Goal: Information Seeking & Learning: Learn about a topic

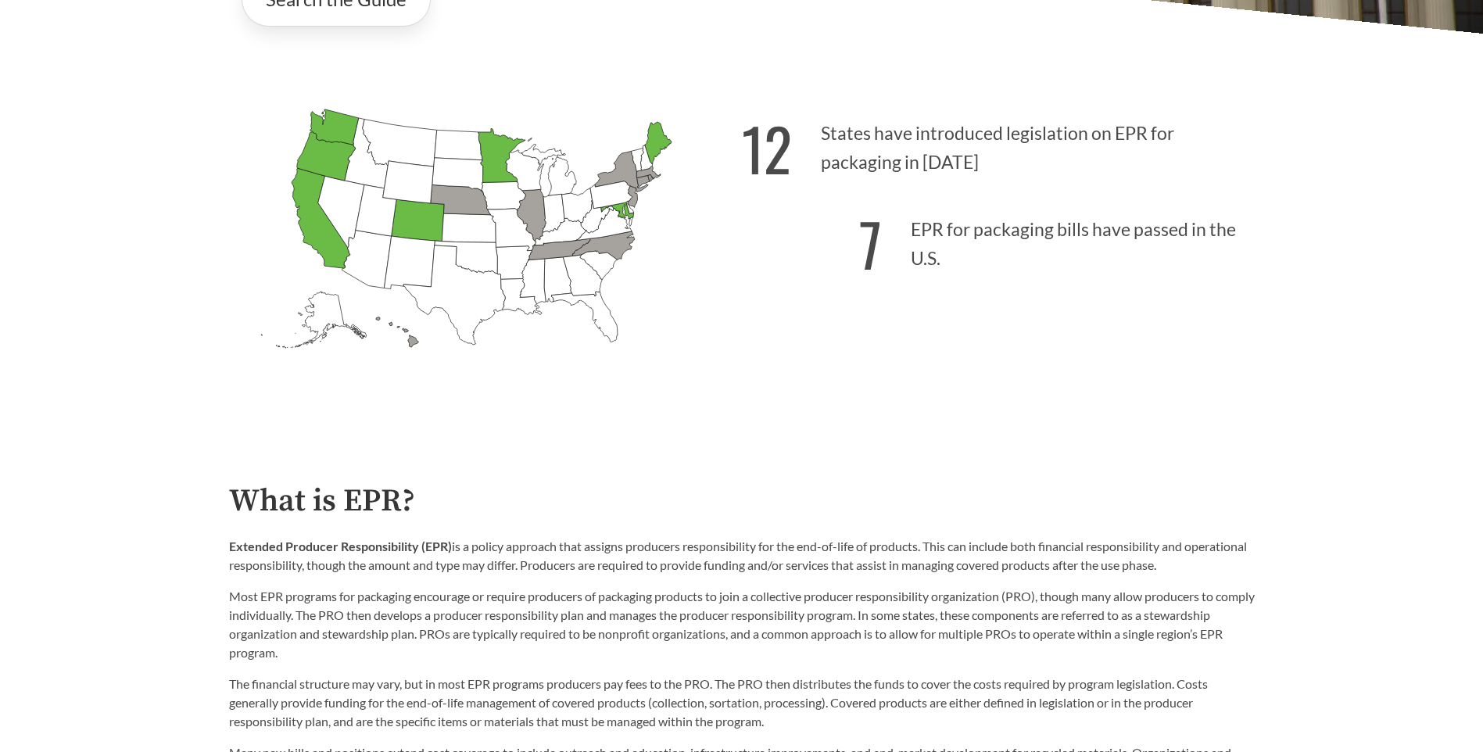
scroll to position [547, 0]
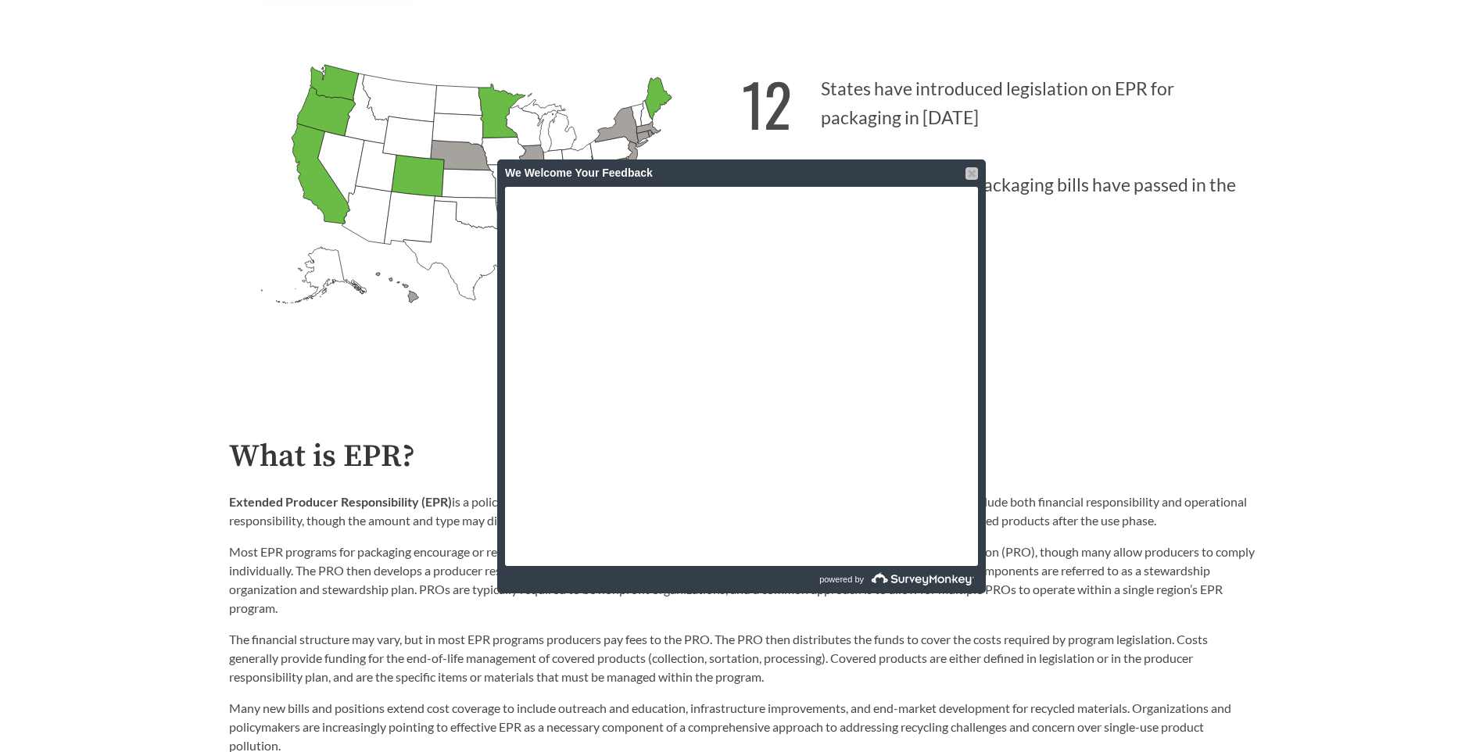
click at [971, 174] on div at bounding box center [971, 173] width 13 height 13
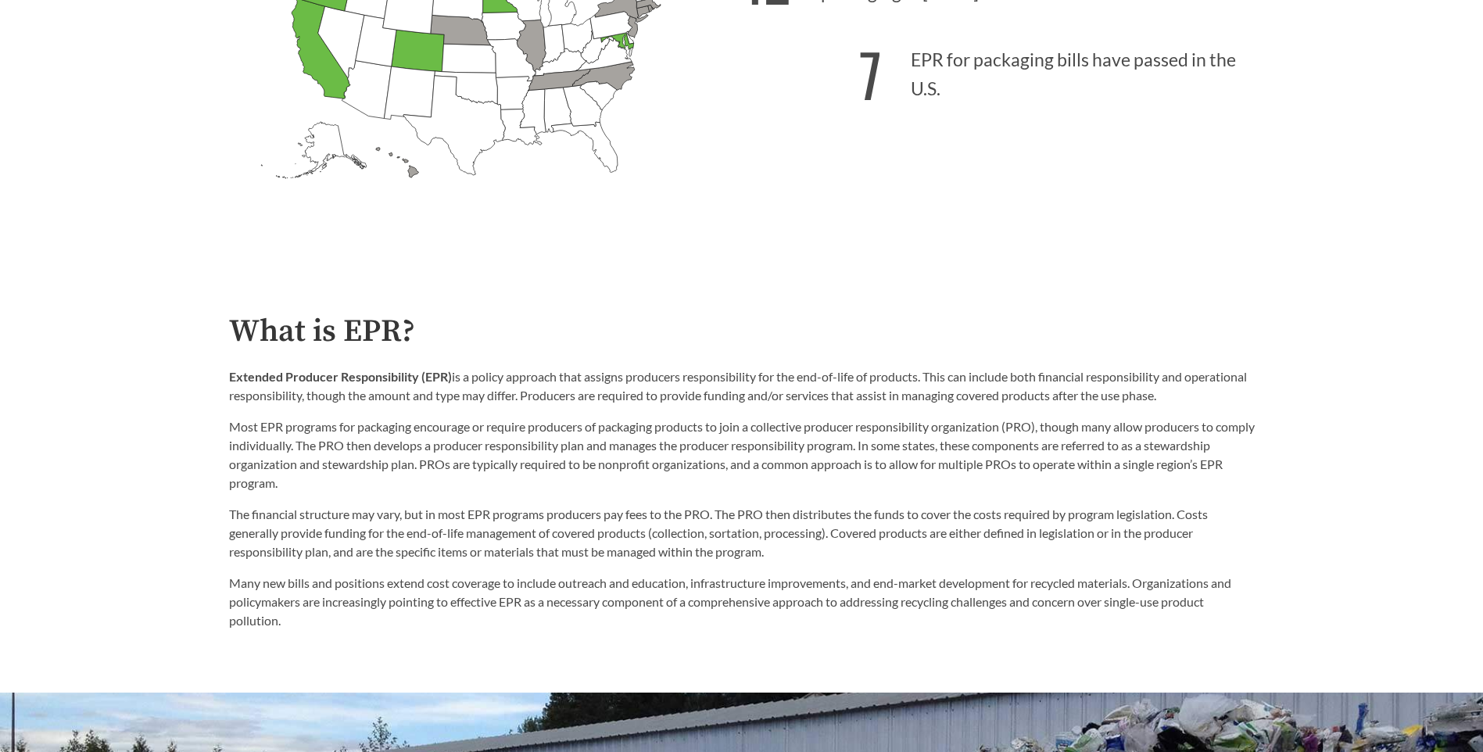
scroll to position [782, 0]
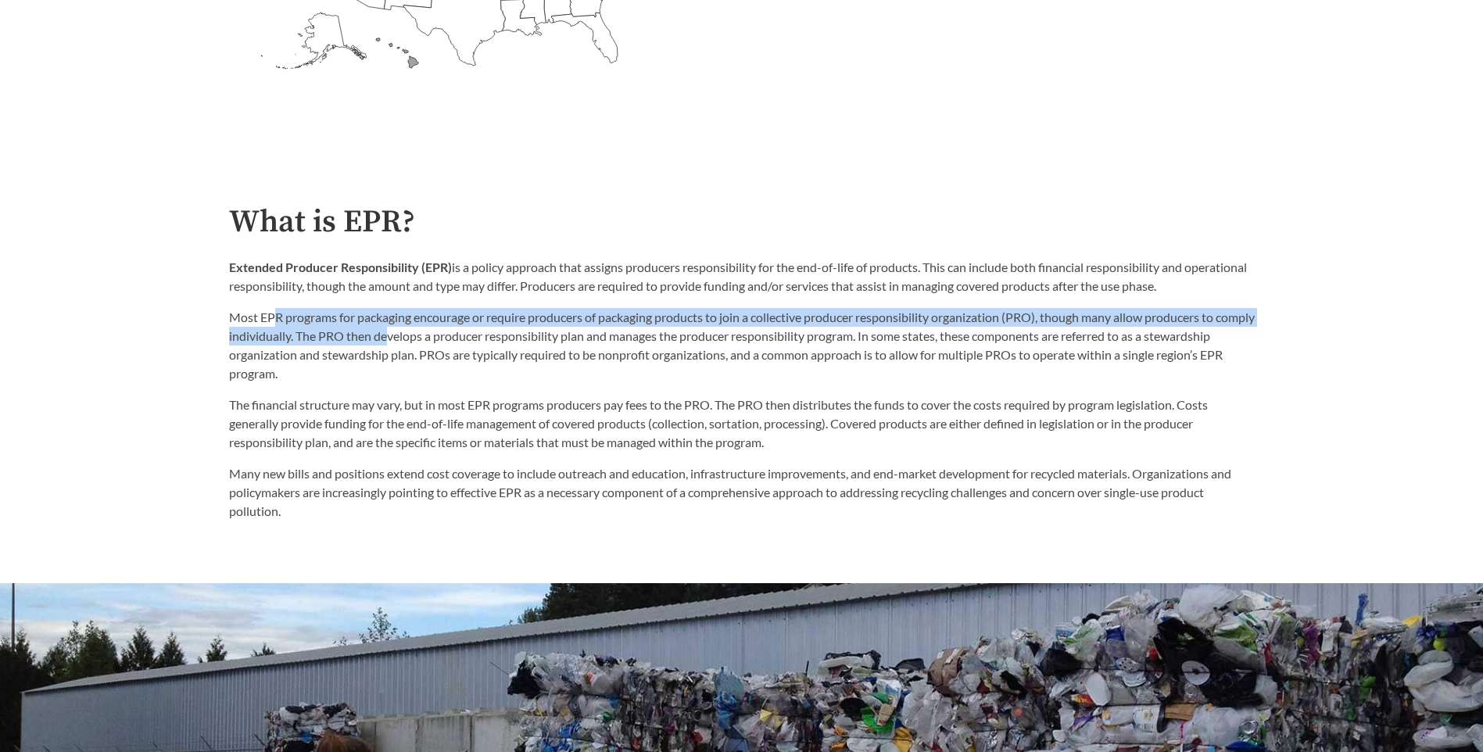
drag, startPoint x: 274, startPoint y: 306, endPoint x: 432, endPoint y: 344, distance: 163.2
click at [432, 344] on div "Extended Producer Responsibility (EPR) is a policy approach that assigns produc…" at bounding box center [742, 320] width 1026 height 125
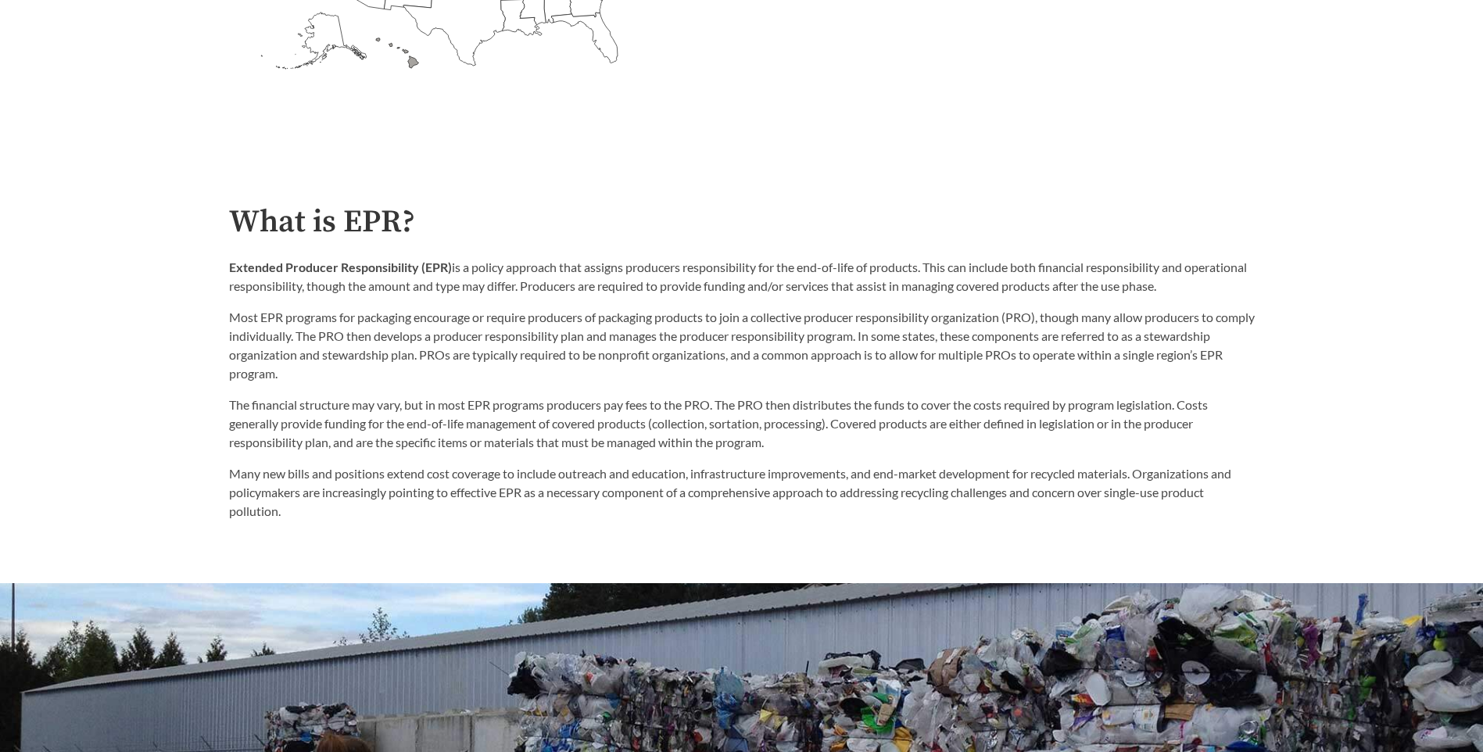
drag, startPoint x: 432, startPoint y: 344, endPoint x: 479, endPoint y: 378, distance: 58.2
click at [479, 378] on p "Most EPR programs for packaging encourage or require producers of packaging pro…" at bounding box center [742, 345] width 1026 height 75
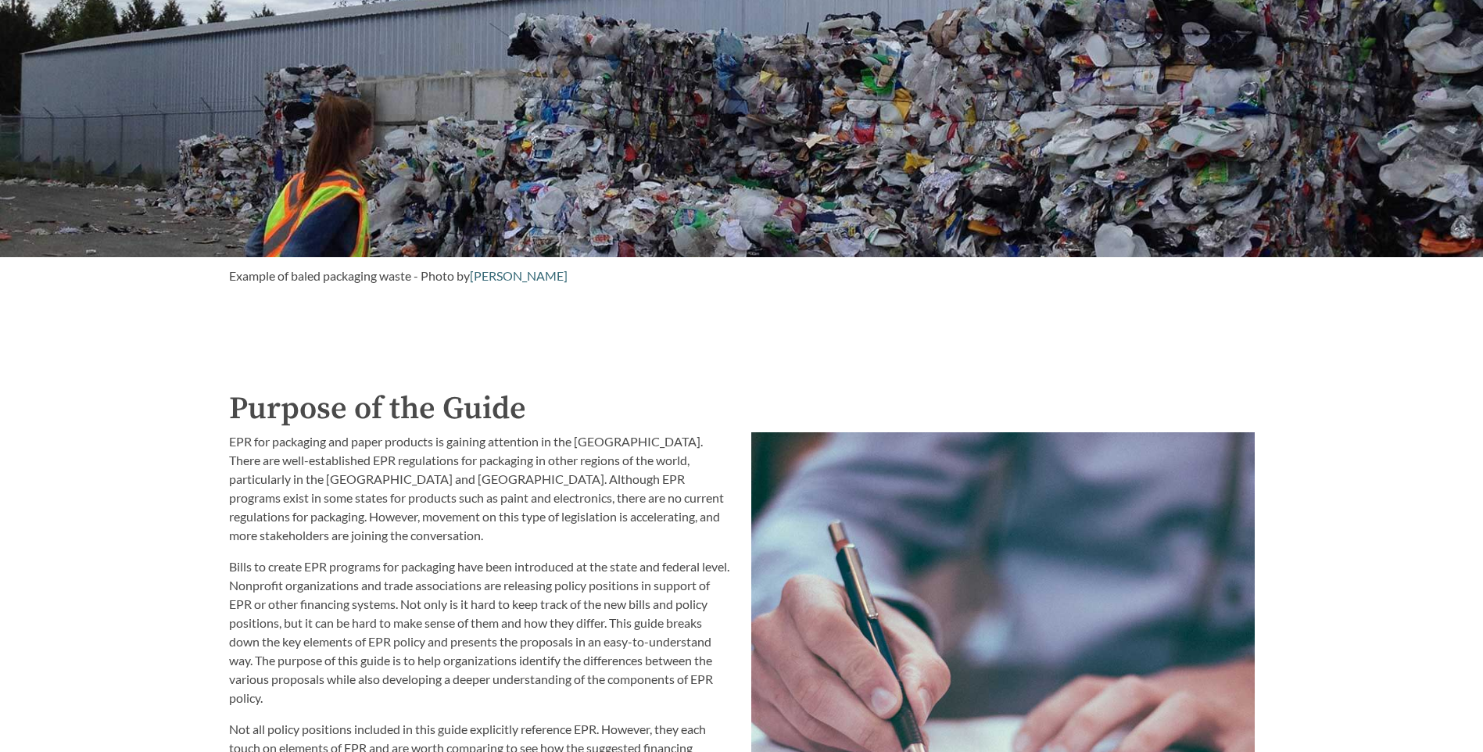
scroll to position [1485, 0]
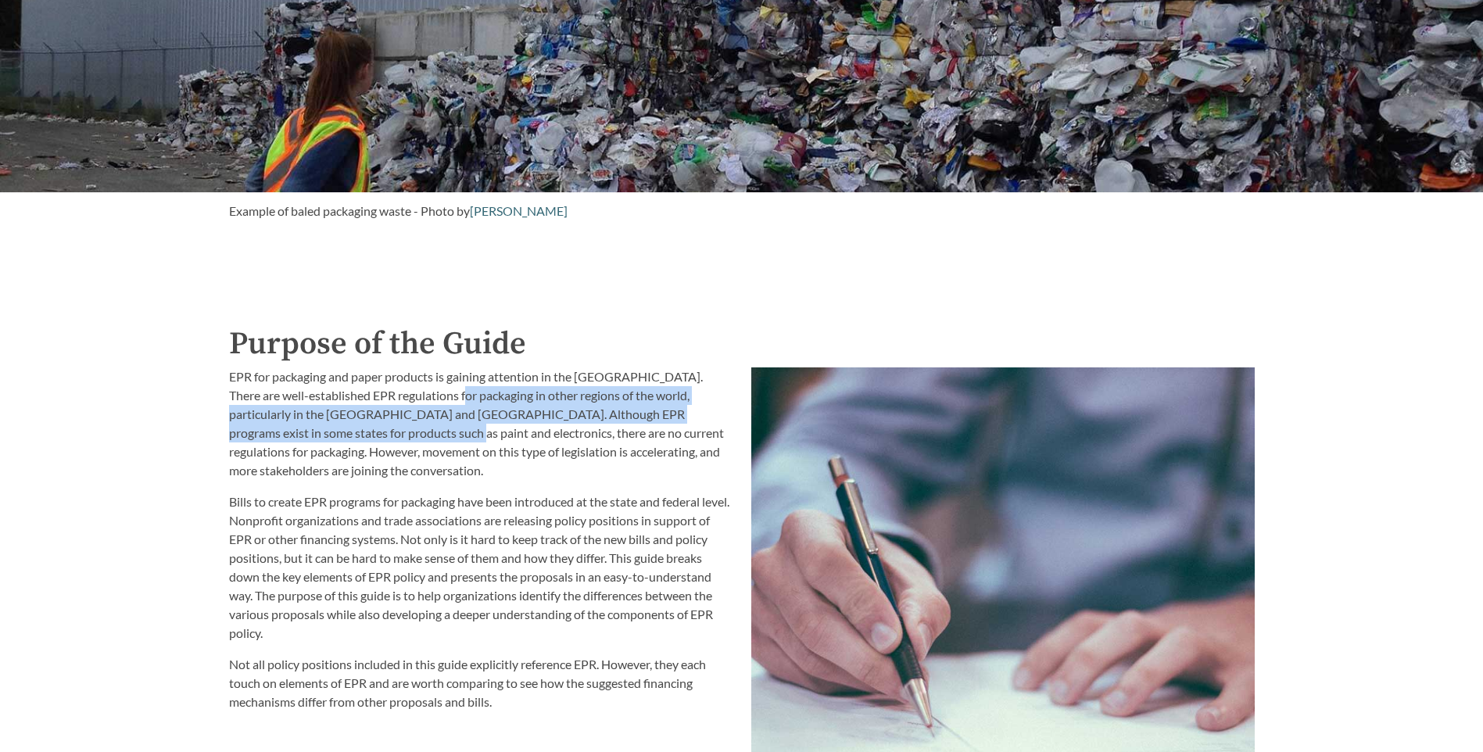
drag, startPoint x: 434, startPoint y: 400, endPoint x: 350, endPoint y: 434, distance: 90.1
click at [350, 434] on p "EPR for packaging and paper products is gaining attention in the [GEOGRAPHIC_DA…" at bounding box center [480, 423] width 503 height 113
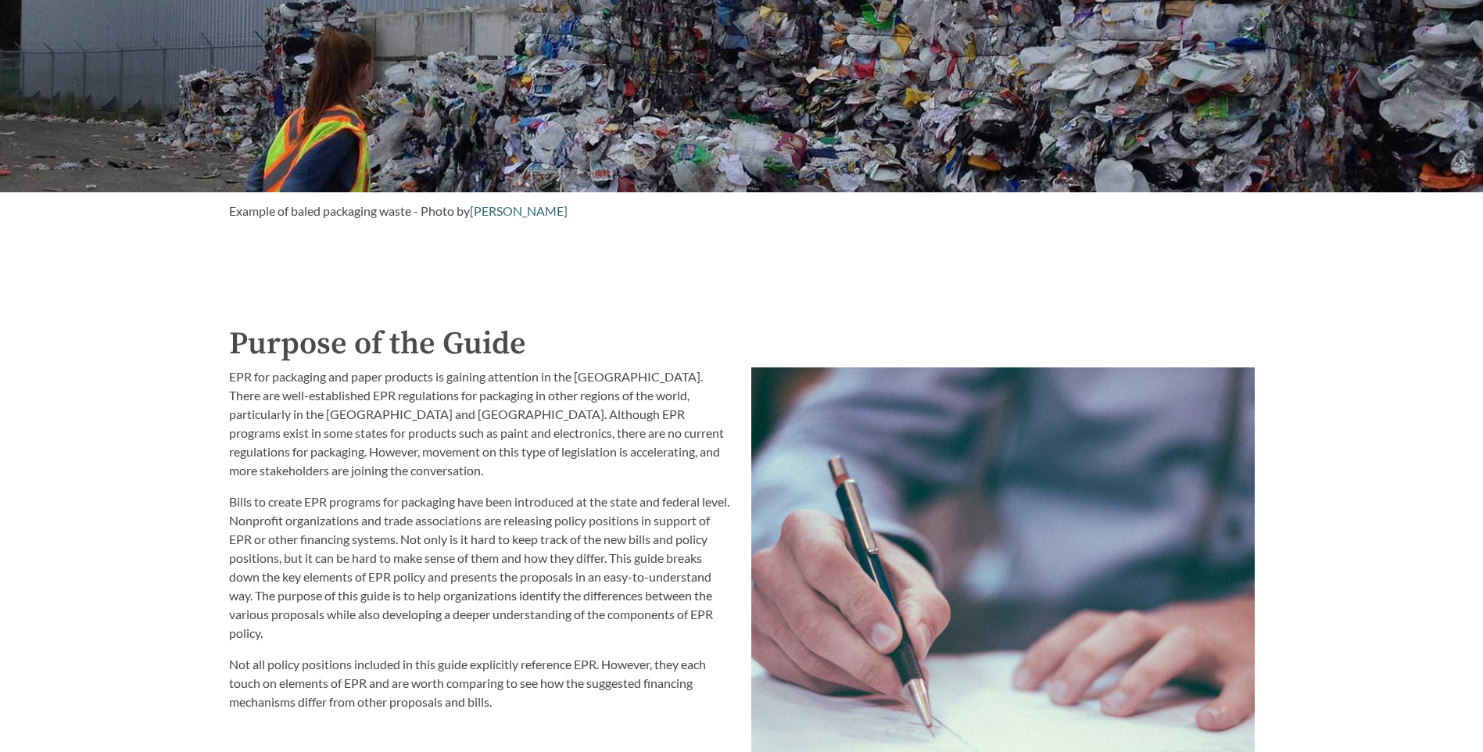
drag, startPoint x: 350, startPoint y: 434, endPoint x: 419, endPoint y: 485, distance: 85.5
click at [419, 485] on div "EPR for packaging and paper products is gaining attention in the [GEOGRAPHIC_DA…" at bounding box center [480, 539] width 503 height 344
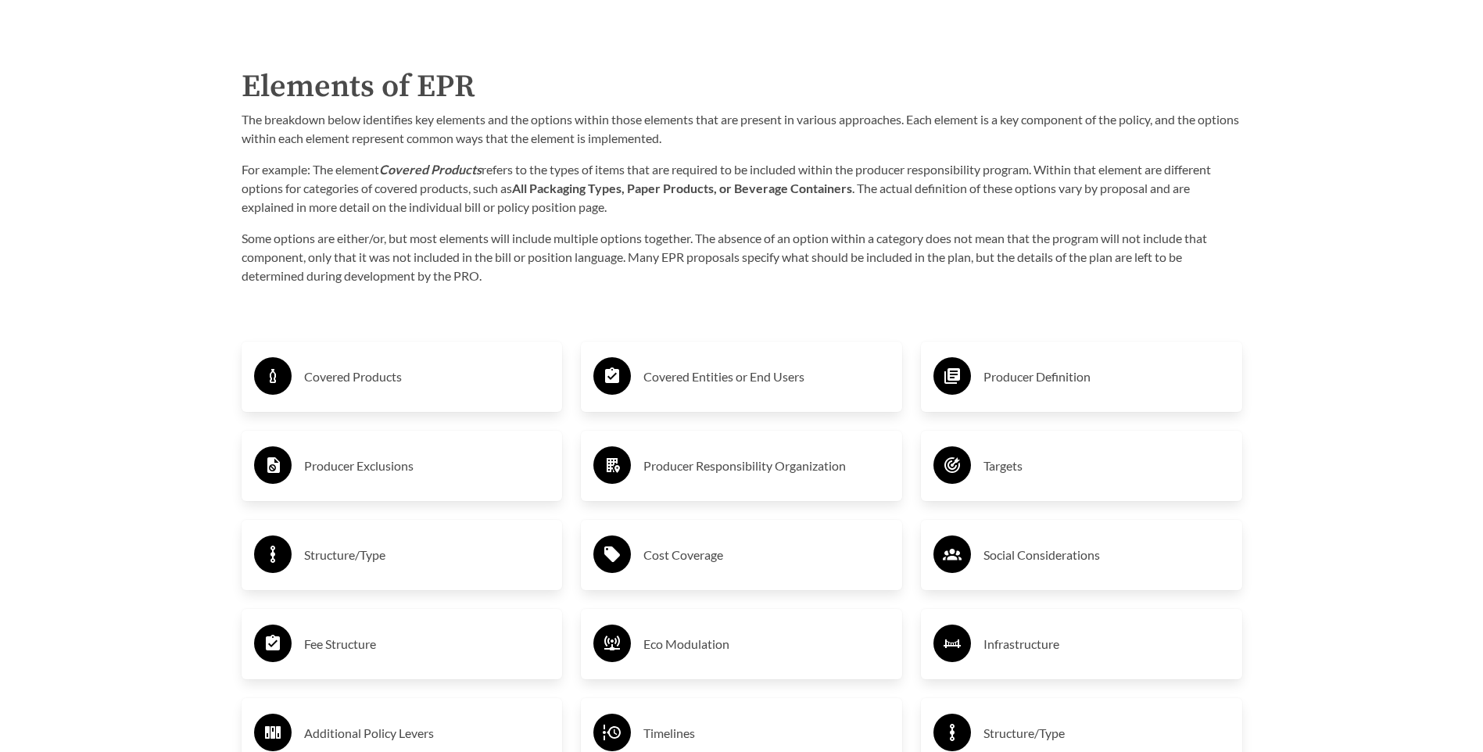
scroll to position [2501, 0]
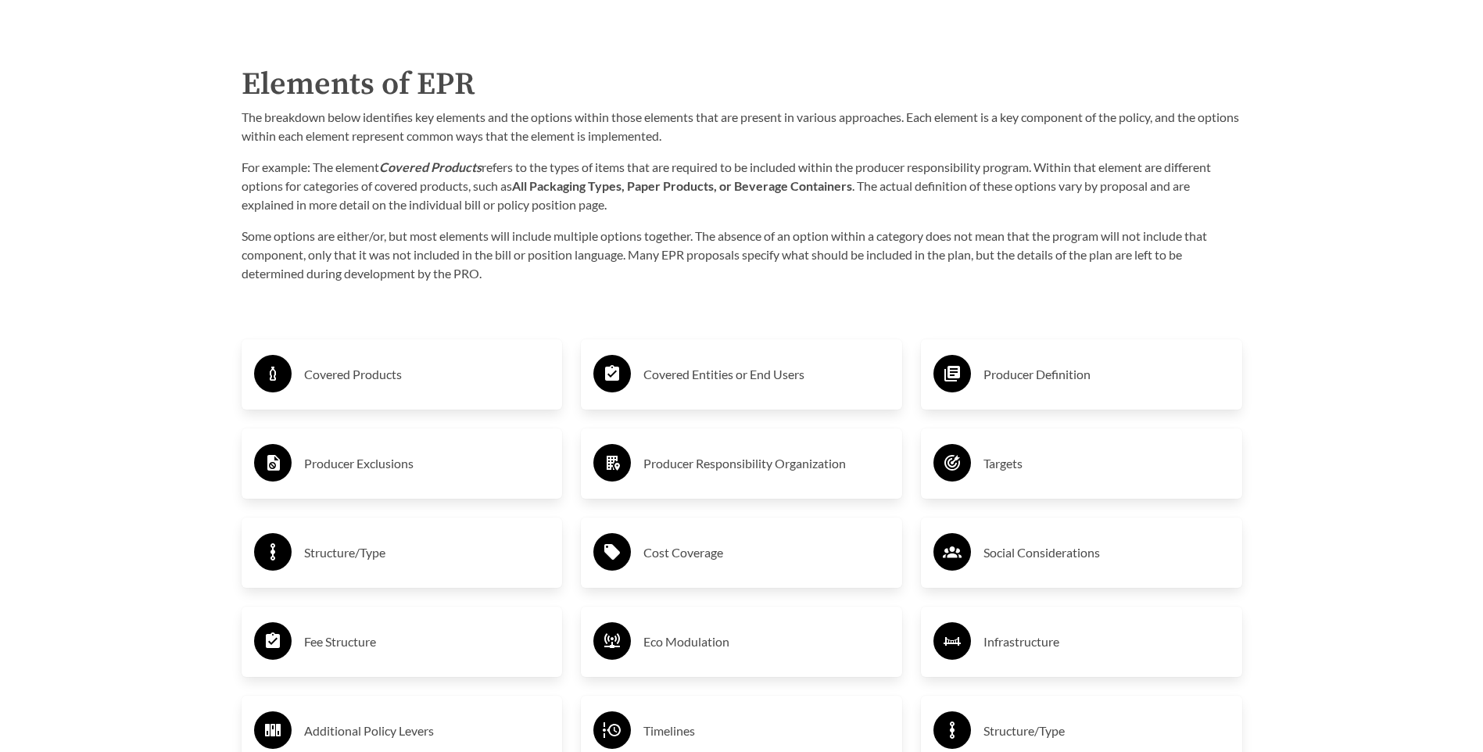
click at [761, 387] on h3 "Covered Entities or End Users" at bounding box center [766, 374] width 246 height 25
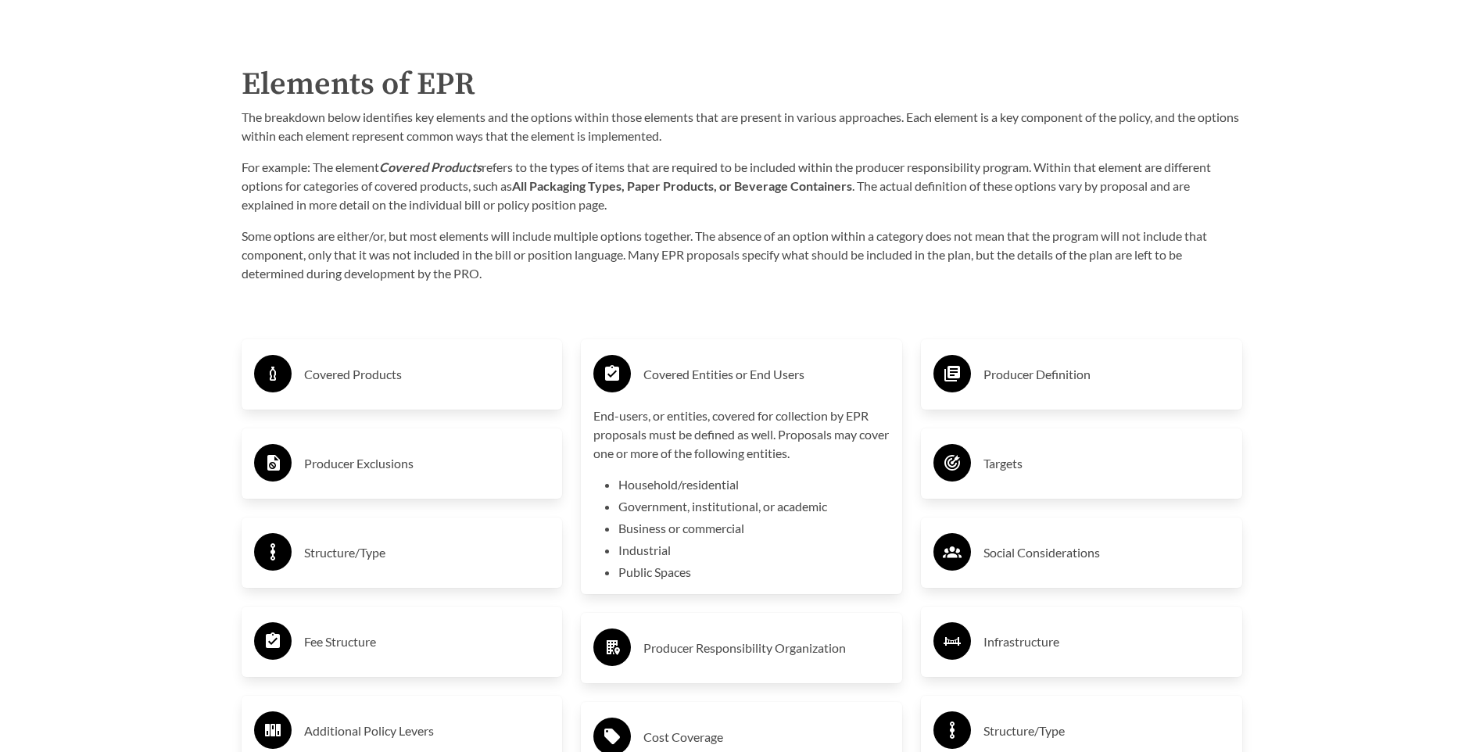
click at [759, 392] on div "Covered Entities or End Users" at bounding box center [741, 374] width 296 height 45
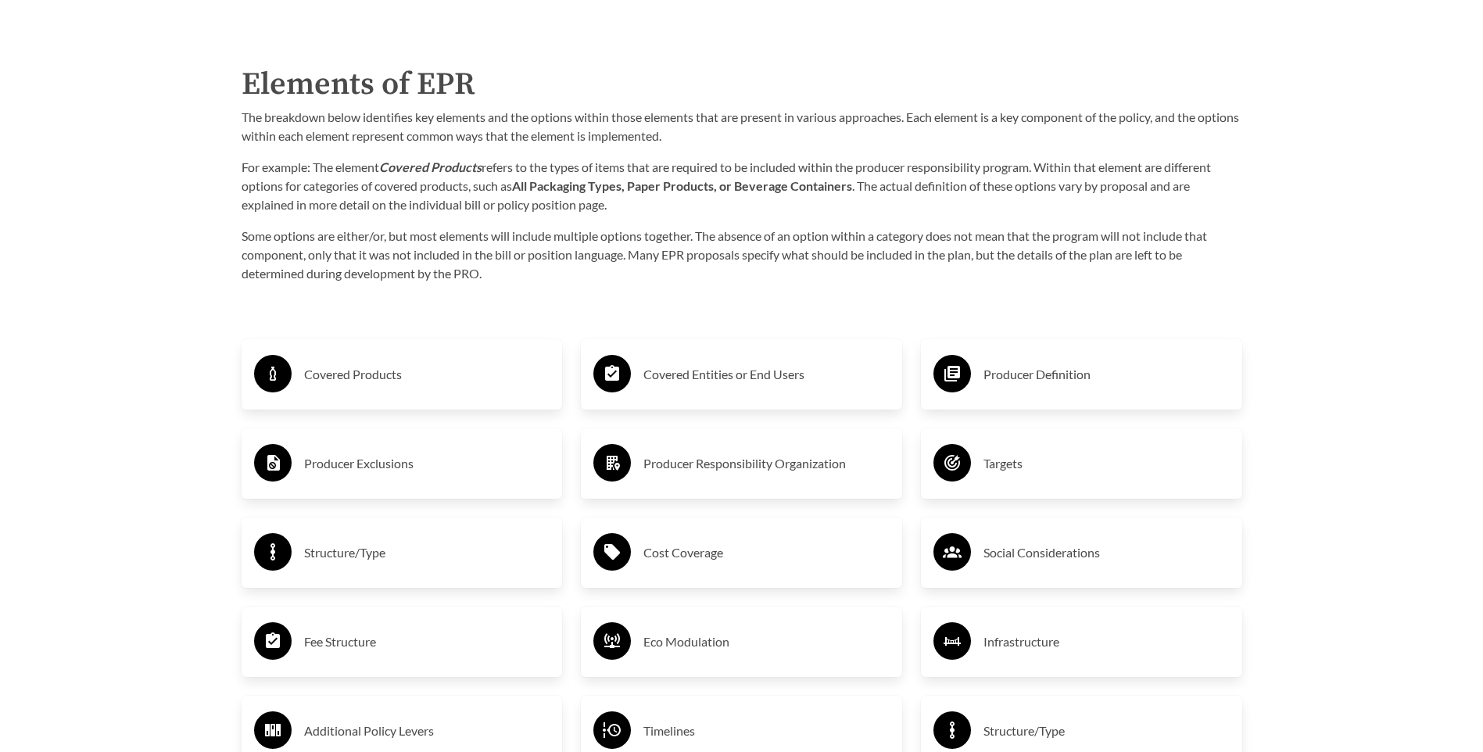
click at [453, 395] on div "Covered Products" at bounding box center [402, 374] width 296 height 45
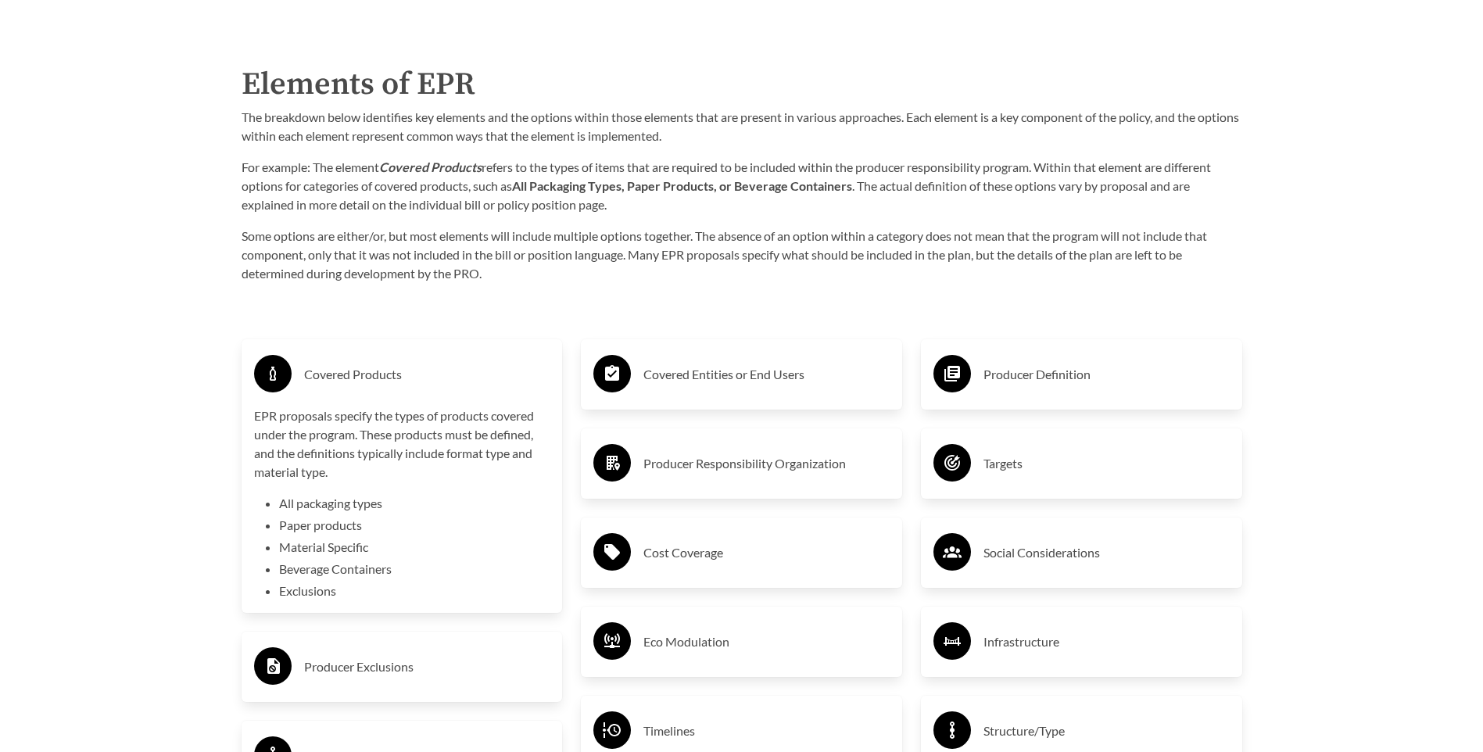
click at [453, 395] on div "Covered Products" at bounding box center [402, 374] width 296 height 45
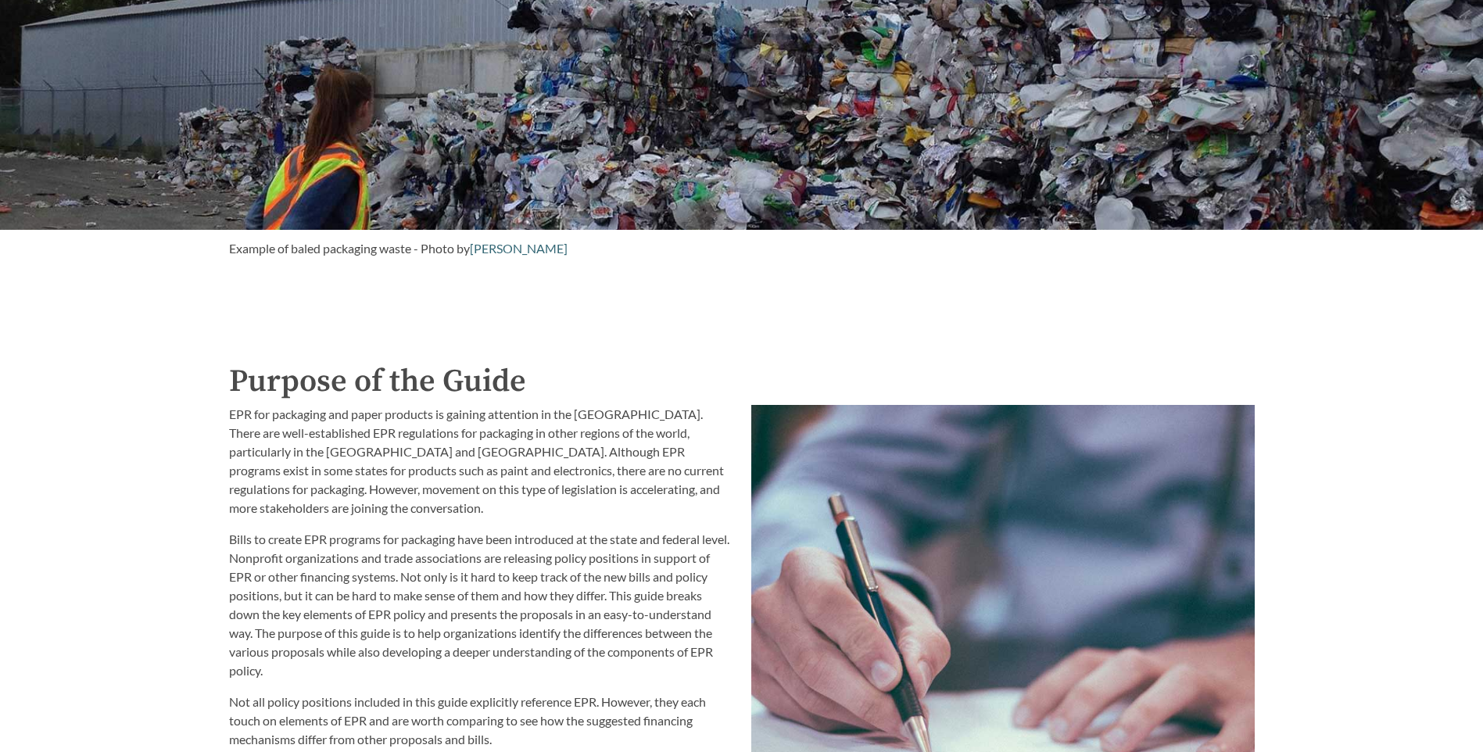
scroll to position [1142, 0]
